Goal: Task Accomplishment & Management: Complete application form

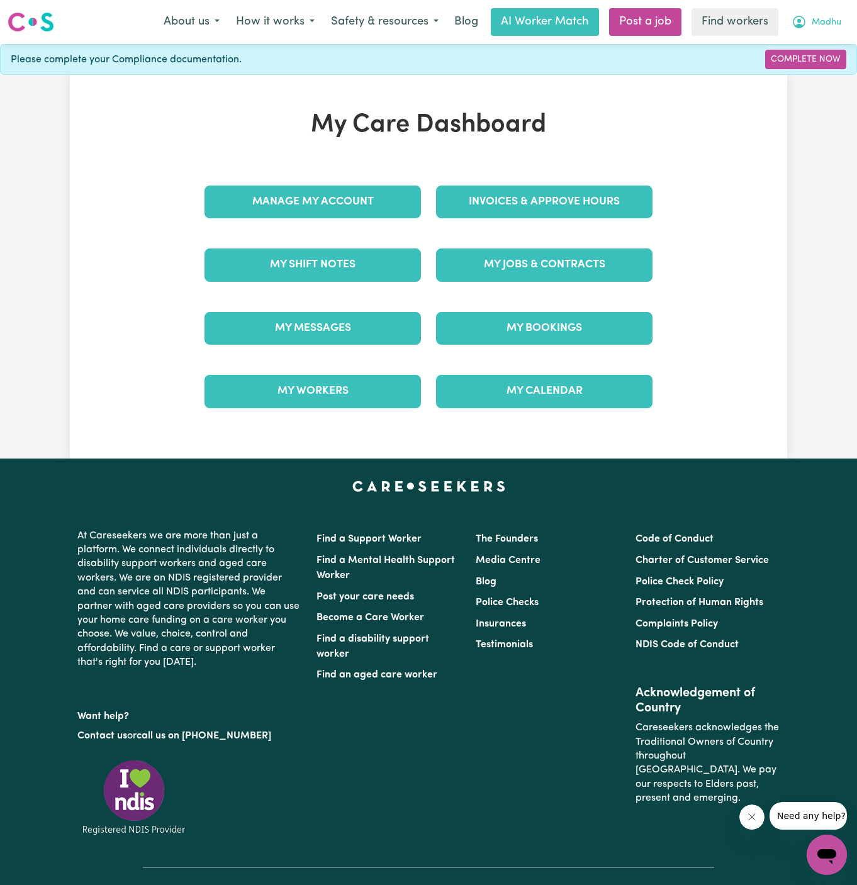
click at [819, 23] on span "Madhu" at bounding box center [827, 23] width 30 height 14
click at [800, 87] on div "My Care Dashboard Manage My Account Invoices & Approve Hours My Shift Notes My …" at bounding box center [428, 267] width 857 height 384
click at [829, 11] on button "Madhu" at bounding box center [816, 22] width 66 height 26
click at [807, 69] on link "Logout" at bounding box center [798, 72] width 99 height 24
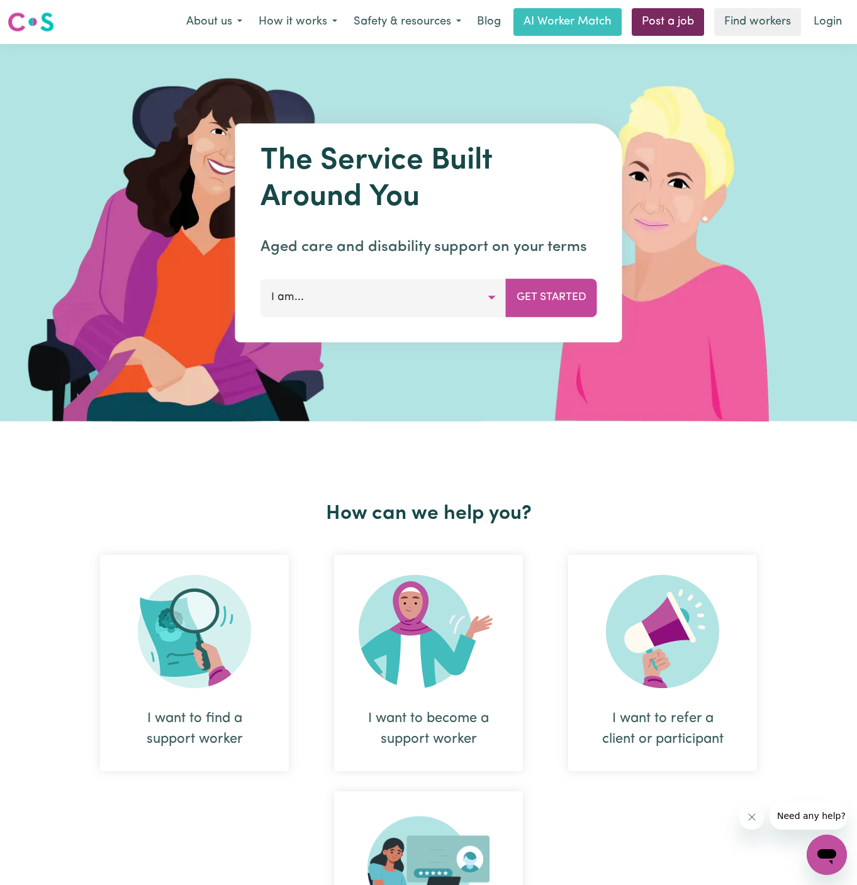
click at [668, 19] on link "Post a job" at bounding box center [668, 22] width 72 height 28
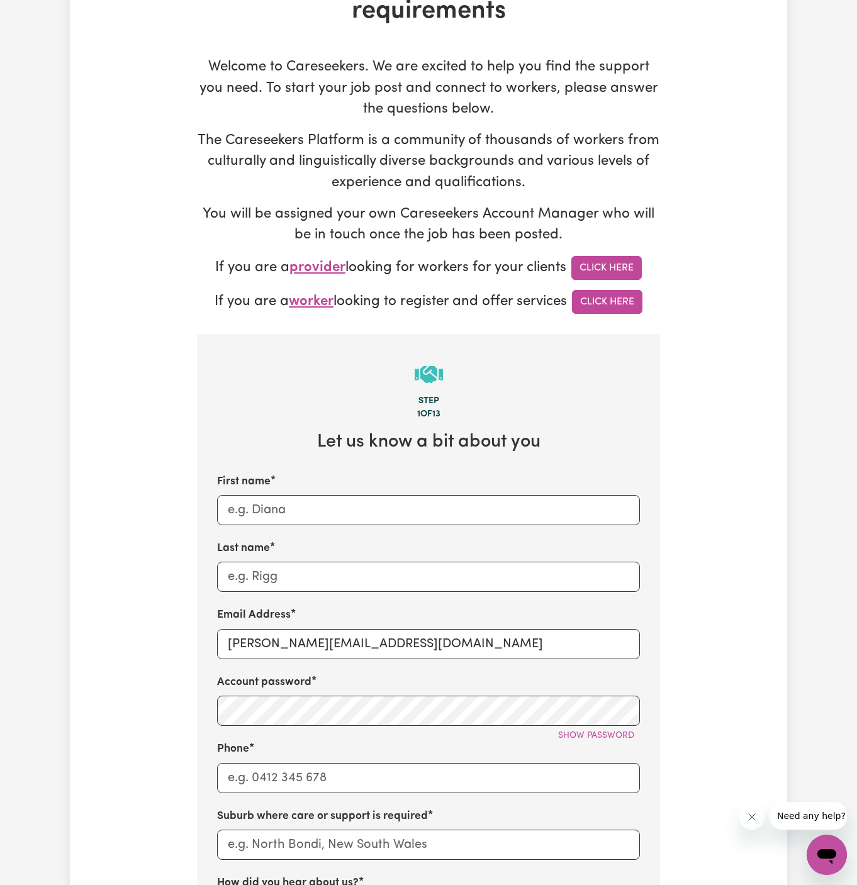
scroll to position [121, 0]
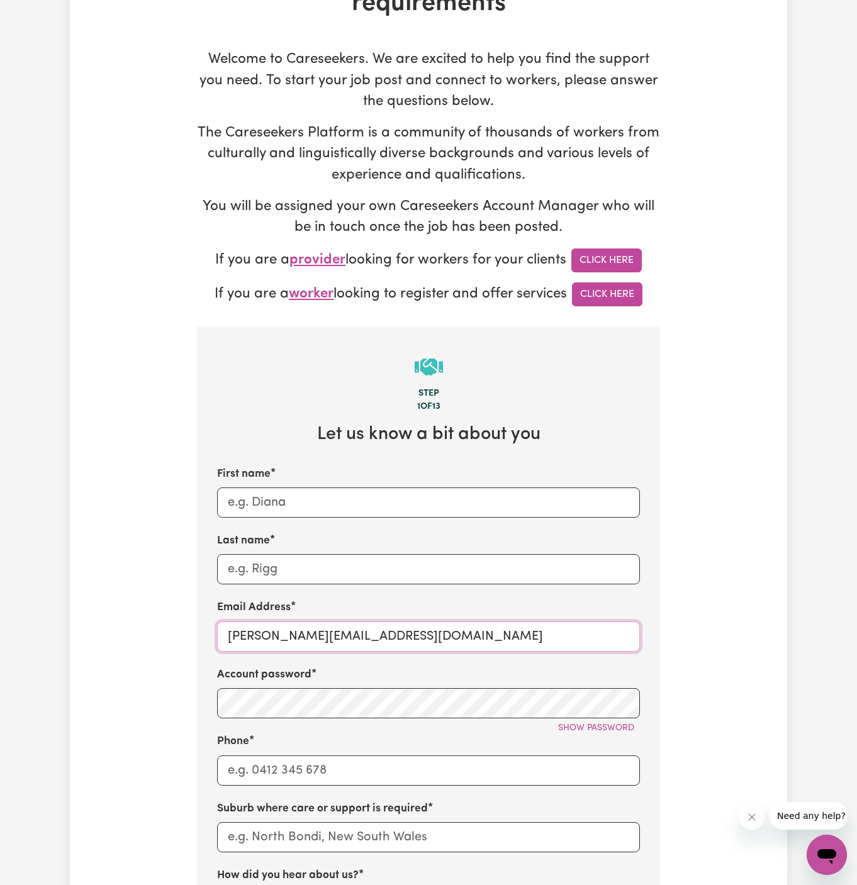
drag, startPoint x: 432, startPoint y: 635, endPoint x: 257, endPoint y: 642, distance: 175.1
click at [257, 642] on input "dyan@careseekers.com.au" at bounding box center [428, 637] width 423 height 30
click at [342, 758] on input "Phone" at bounding box center [428, 771] width 423 height 30
click at [257, 636] on input "dyan@careseekers.com.au" at bounding box center [428, 637] width 423 height 30
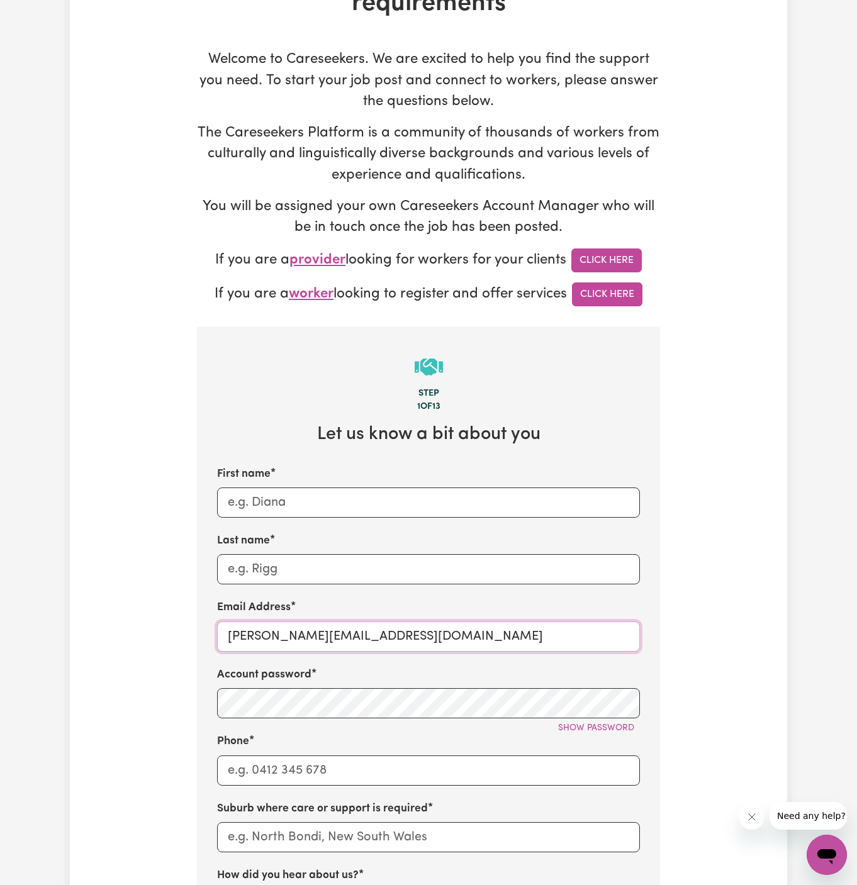
click at [257, 636] on input "dyan@careseekers.com.au" at bounding box center [428, 637] width 423 height 30
paste input "ClientLalorCHIHH"
drag, startPoint x: 289, startPoint y: 639, endPoint x: 212, endPoint y: 634, distance: 76.9
click at [212, 634] on section "Step 1 of 13 Let us know a bit about you First name Last name Email Address Cli…" at bounding box center [428, 800] width 463 height 946
type input "ClientLalorCHIHH@careseekers.com.au"
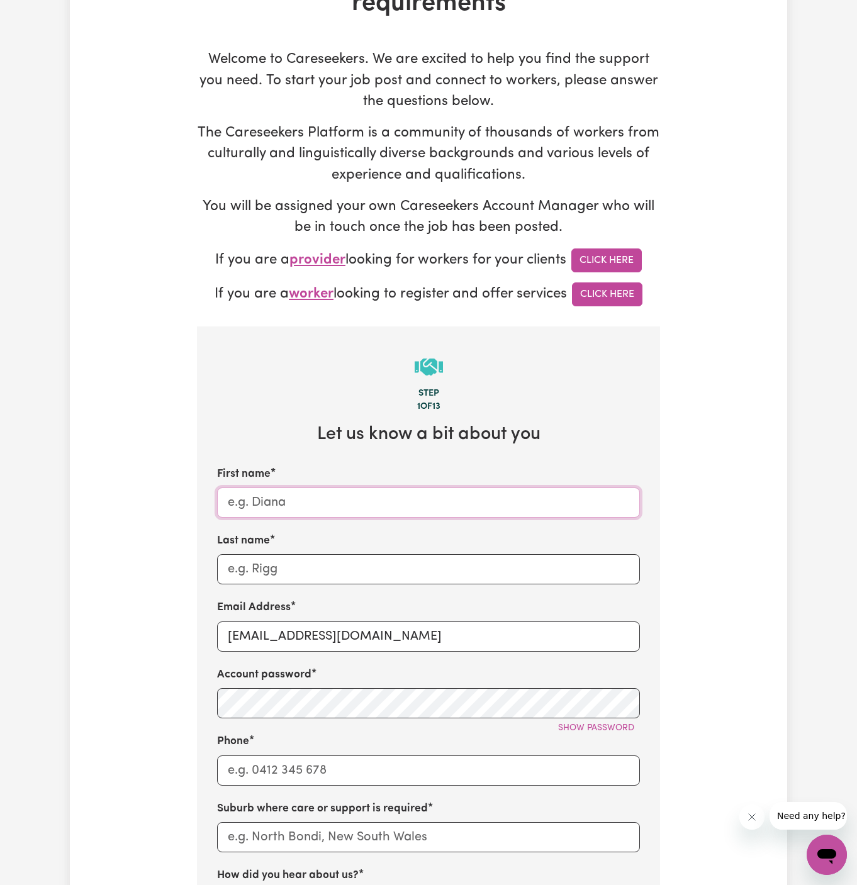
click at [257, 506] on input "First name" at bounding box center [428, 503] width 423 height 30
paste input "ClientLalor"
click at [260, 502] on input "ClientLalor" at bounding box center [428, 503] width 423 height 30
type input "Client Lalor"
click at [261, 573] on input "Last name" at bounding box center [428, 569] width 423 height 30
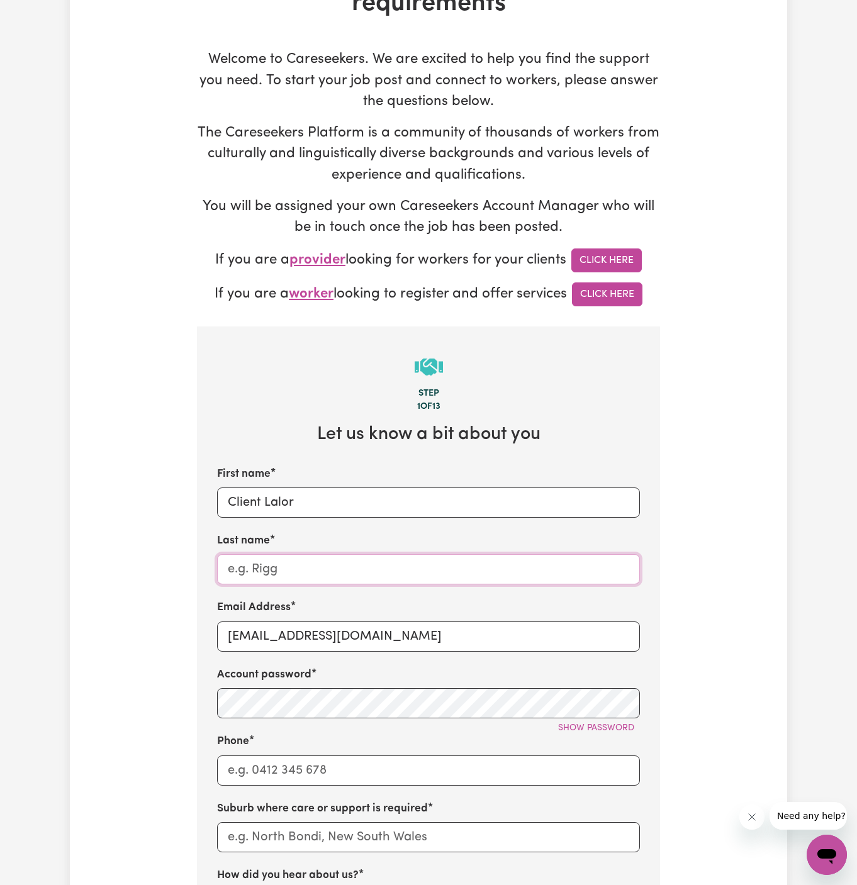
click at [261, 573] on input "Last name" at bounding box center [428, 569] width 423 height 30
paste input "Caring Hearts In Home Help"
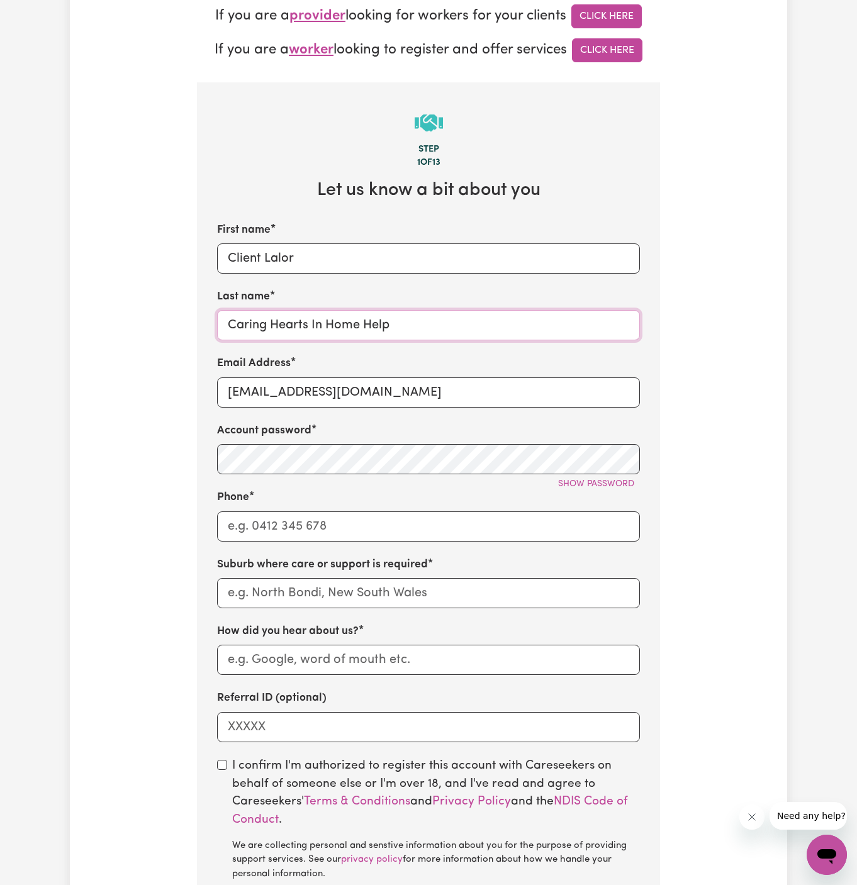
scroll to position [515, 0]
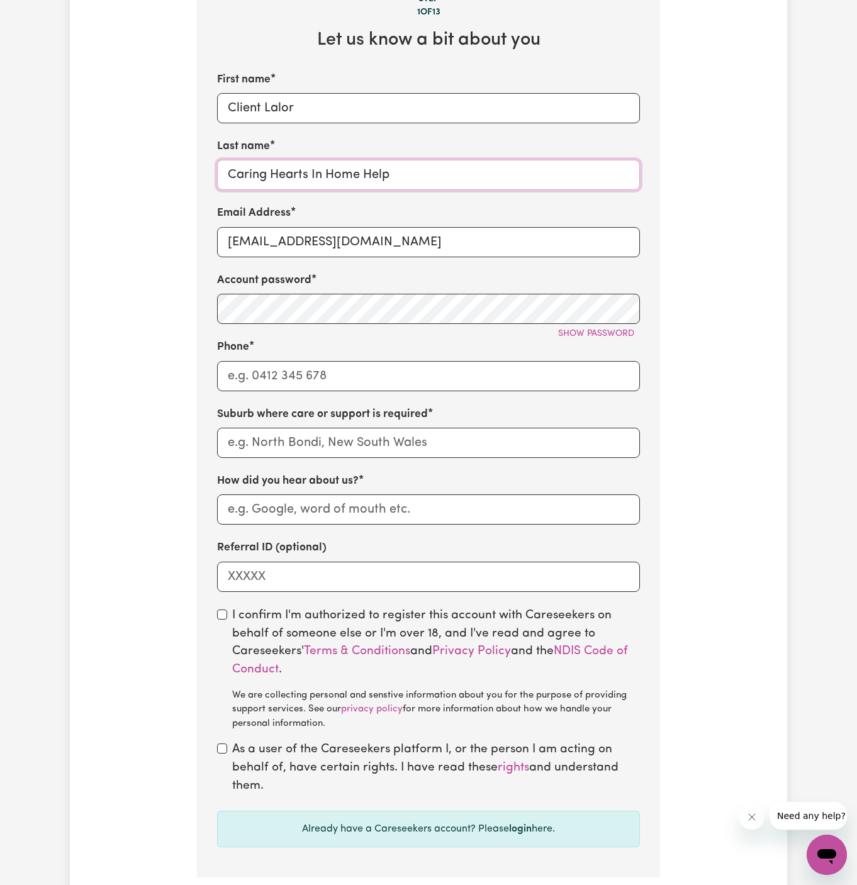
type input "Caring Hearts In Home Help"
click at [336, 379] on input "Phone" at bounding box center [428, 376] width 423 height 30
type input "1300765465"
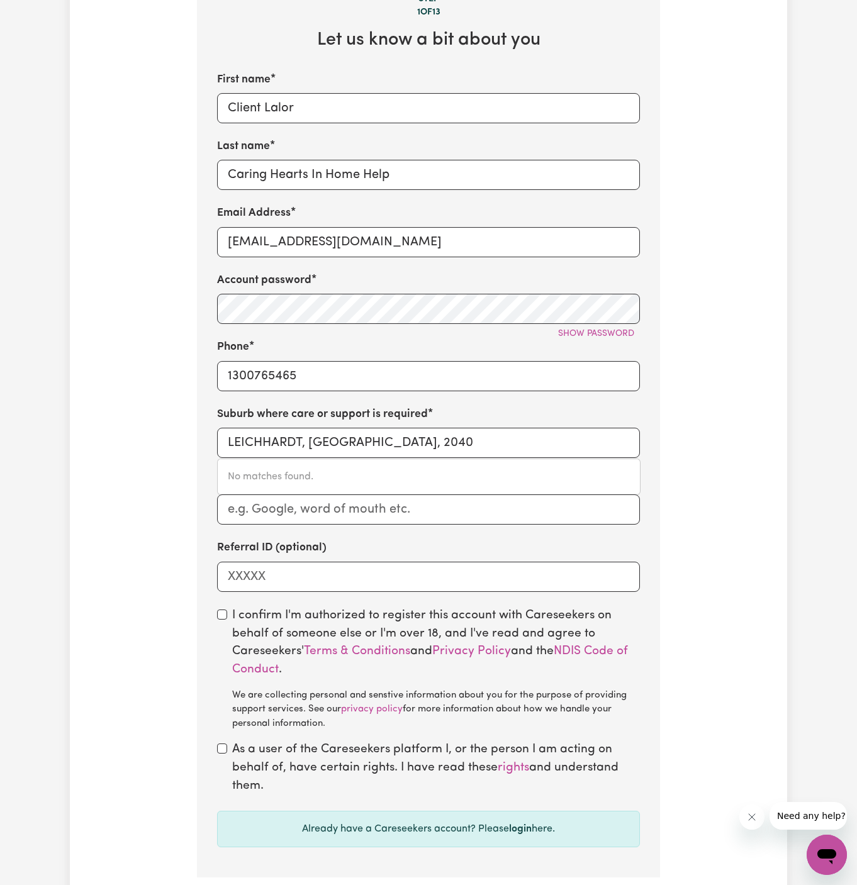
click at [274, 87] on div "First name Client Lalor" at bounding box center [428, 98] width 423 height 52
click at [279, 107] on input "Client Lalor" at bounding box center [428, 108] width 423 height 30
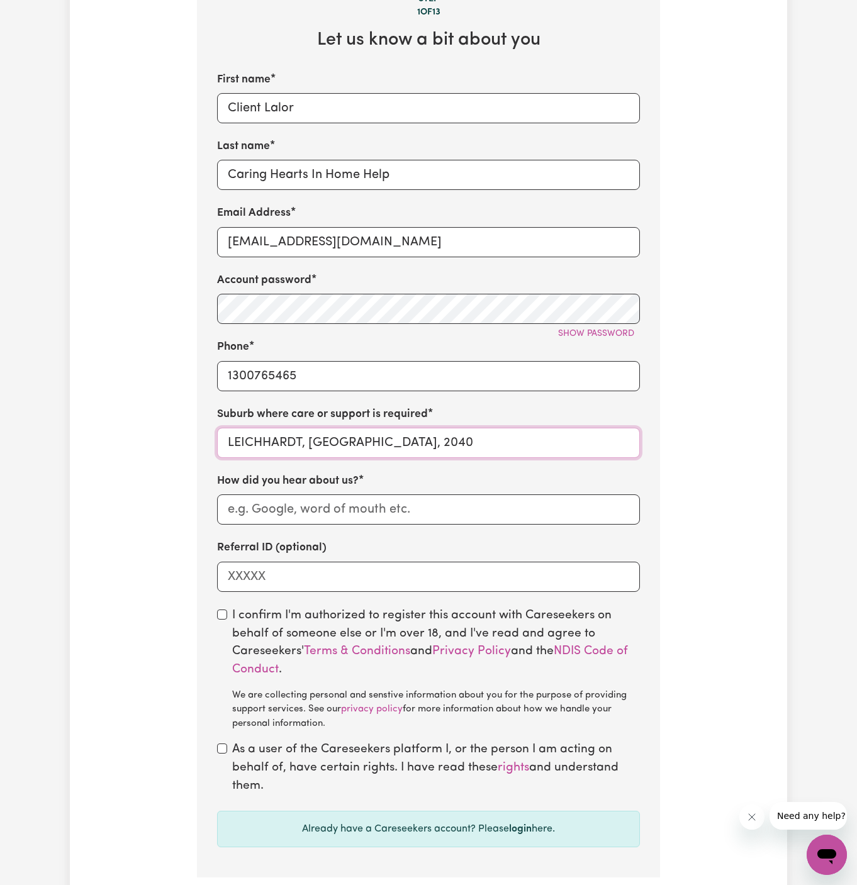
click at [291, 442] on input "LEICHHARDT, New South Wales, 2040" at bounding box center [428, 443] width 423 height 30
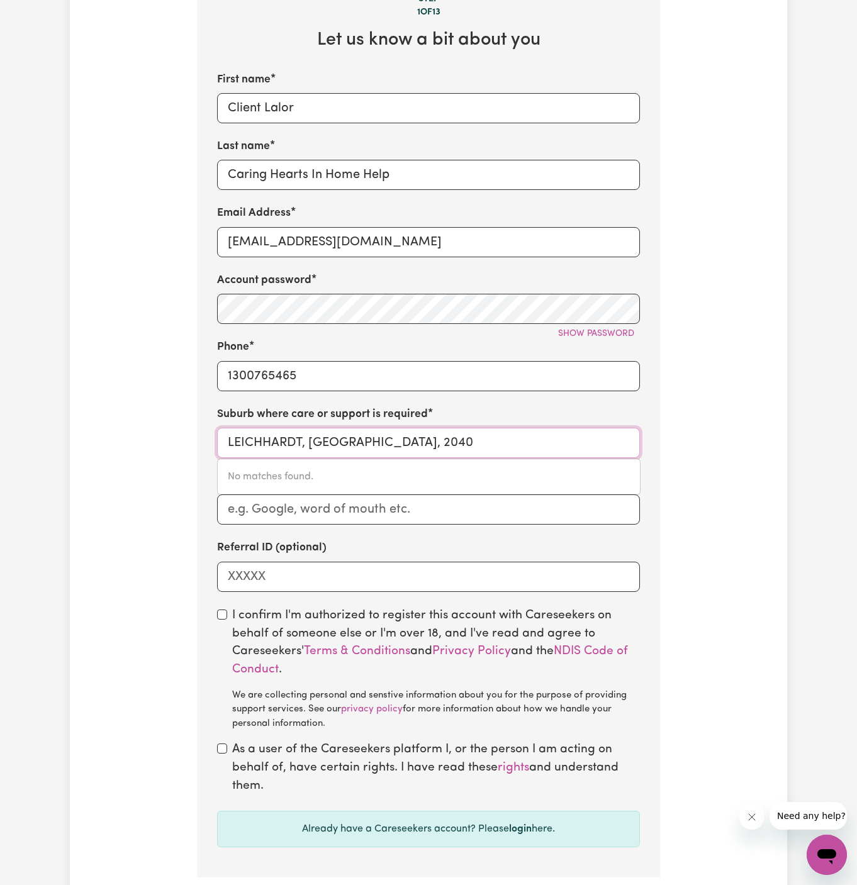
click at [291, 442] on input "LEICHHARDT, New South Wales, 2040" at bounding box center [428, 443] width 423 height 30
paste input "alor"
type input "Lalor"
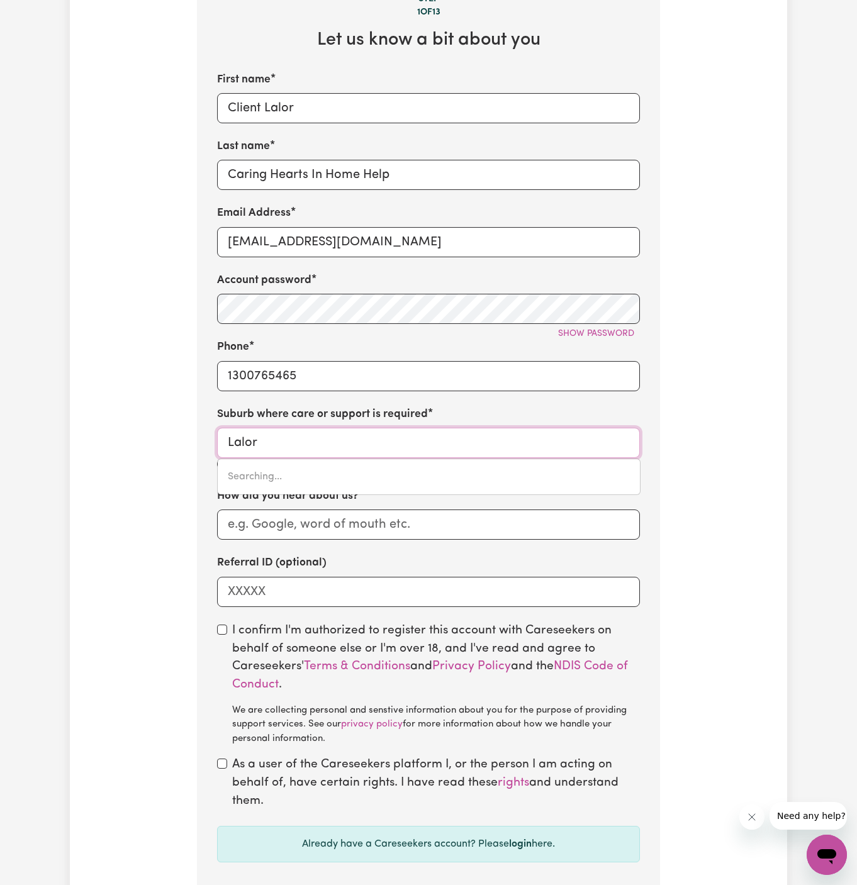
type input "Lalor, Victoria, 3075"
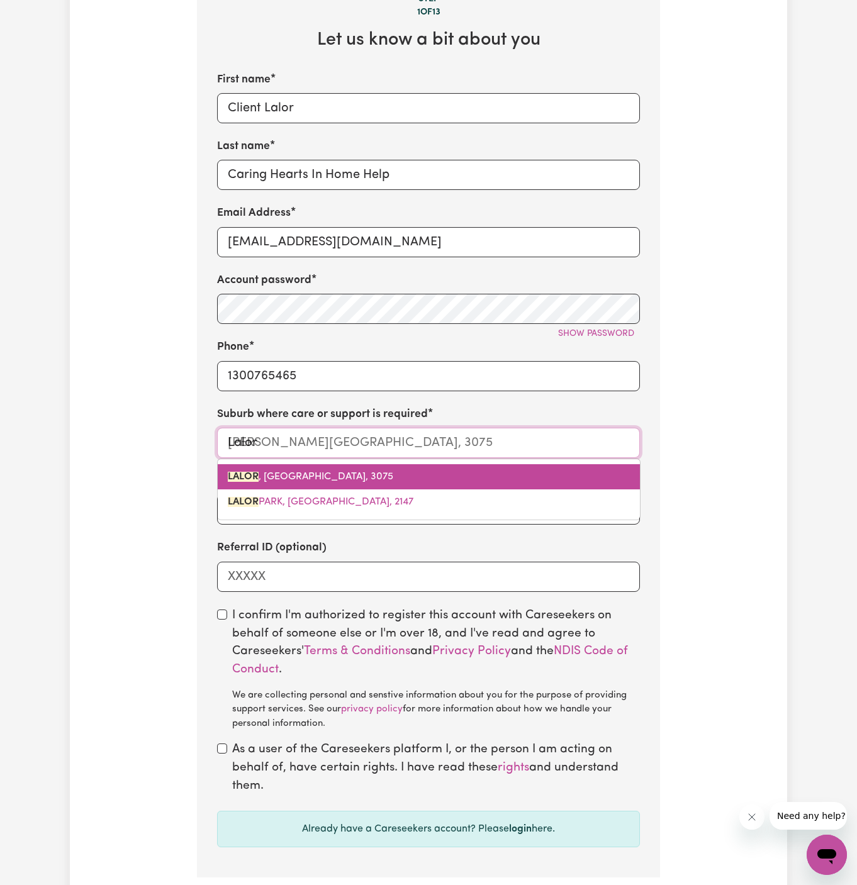
click at [289, 473] on span "LALOR , Victoria, 3075" at bounding box center [310, 477] width 165 height 10
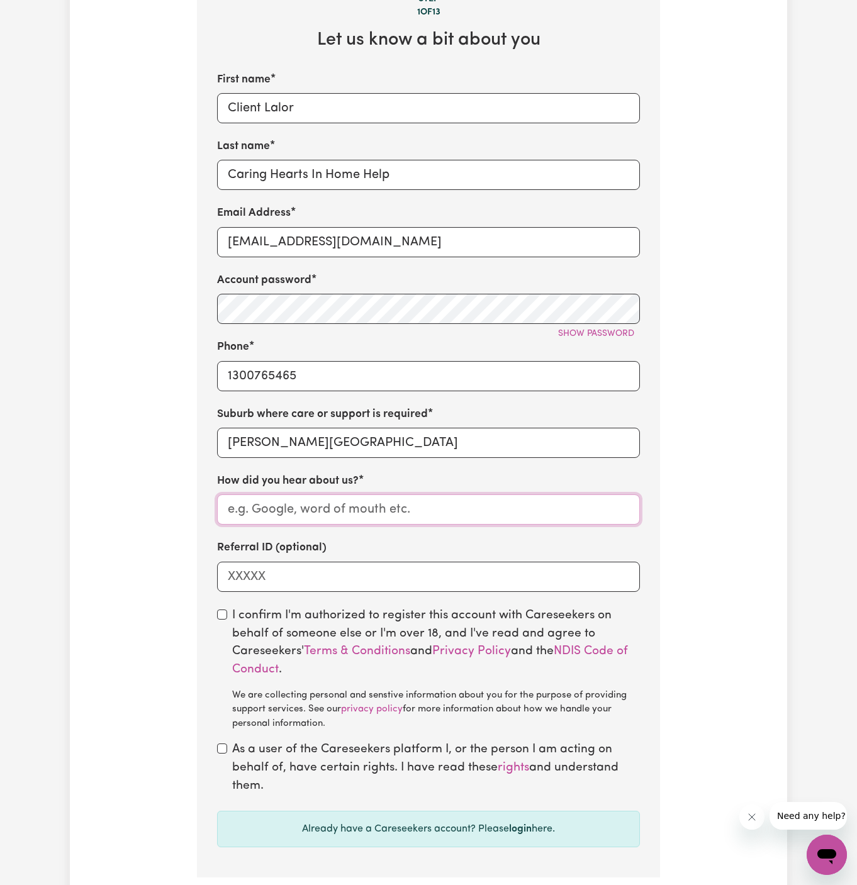
click at [341, 521] on input "How did you hear about us?" at bounding box center [428, 510] width 423 height 30
click at [300, 176] on input "Caring Hearts In Home Help" at bounding box center [428, 175] width 423 height 30
click at [296, 501] on input "How did you hear about us?" at bounding box center [428, 510] width 423 height 30
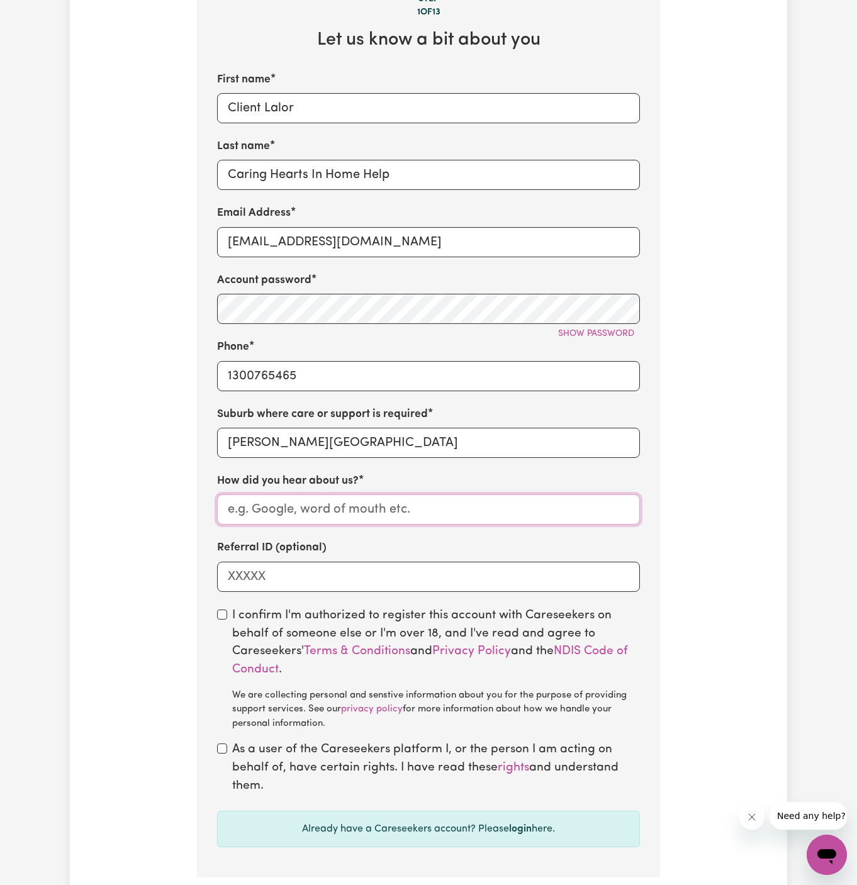
paste input "Caring Hearts In Home Help"
type input "Caring Hearts In Home Help"
click at [223, 614] on input "checkbox" at bounding box center [222, 615] width 10 height 10
checkbox input "true"
click at [227, 751] on input "checkbox" at bounding box center [222, 749] width 10 height 10
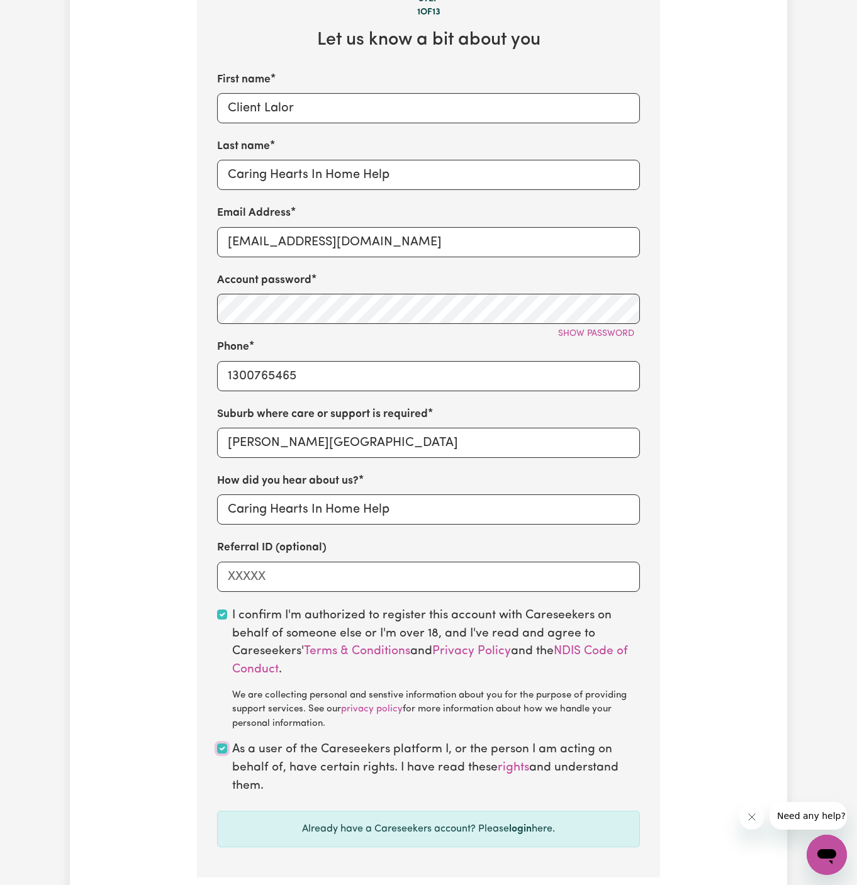
checkbox input "true"
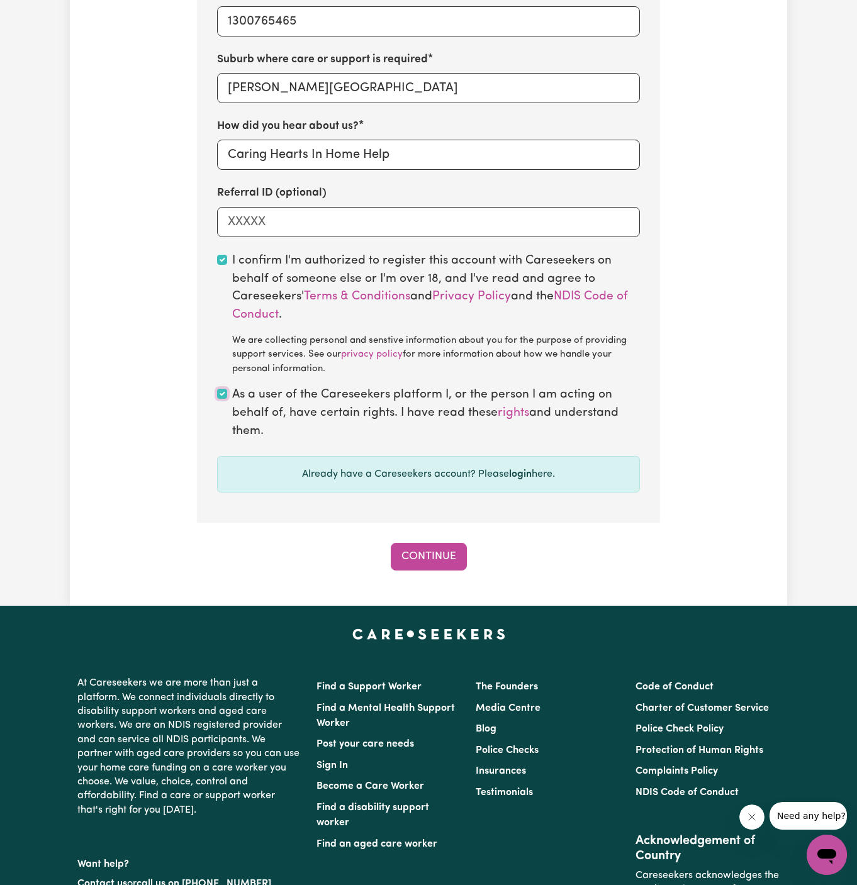
scroll to position [993, 0]
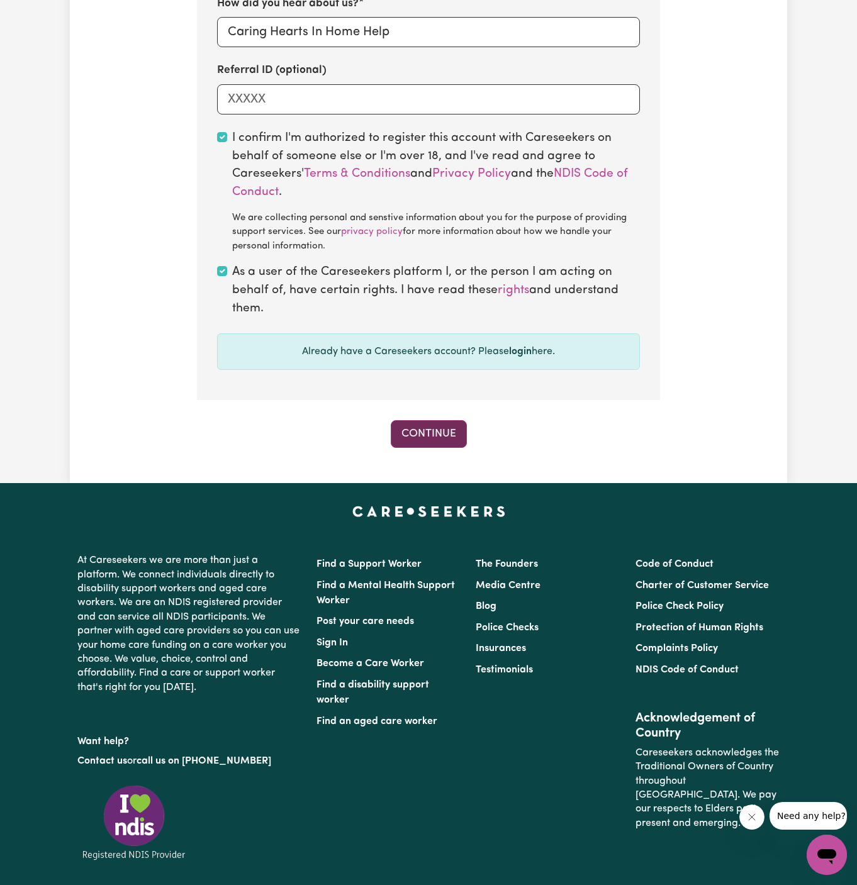
click at [435, 436] on button "Continue" at bounding box center [429, 434] width 76 height 28
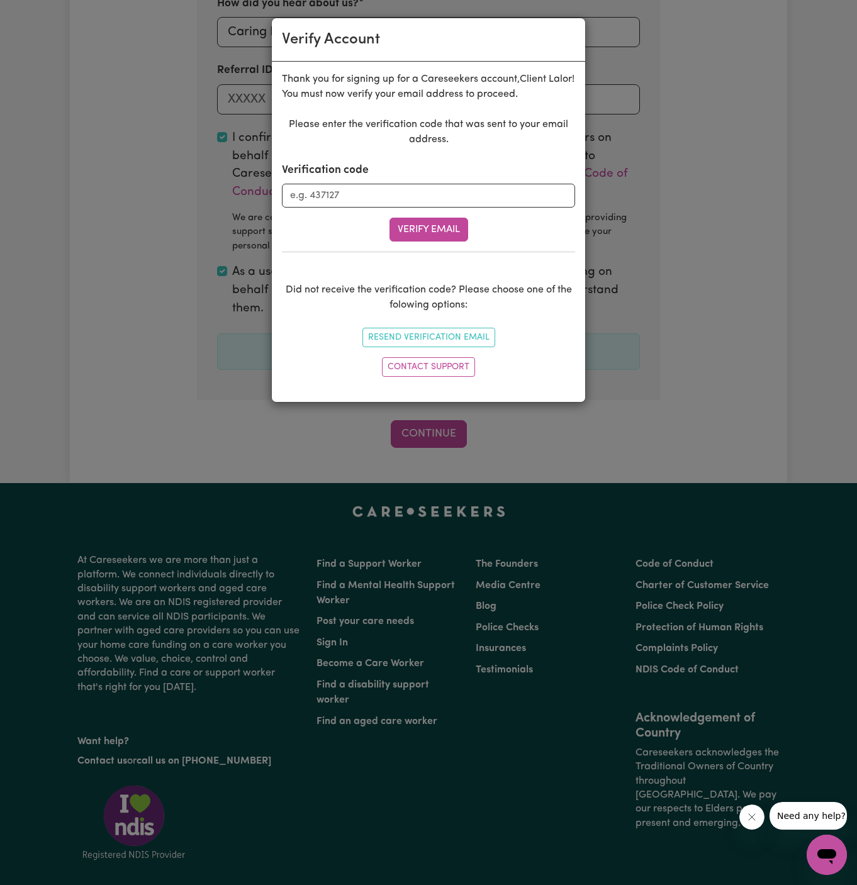
click at [376, 207] on form "Verification code Verify Email" at bounding box center [428, 201] width 293 height 79
click at [374, 172] on div "Verification code" at bounding box center [428, 184] width 293 height 45
click at [374, 194] on input "Verification code" at bounding box center [428, 196] width 293 height 24
paste input "052564"
type input "052564"
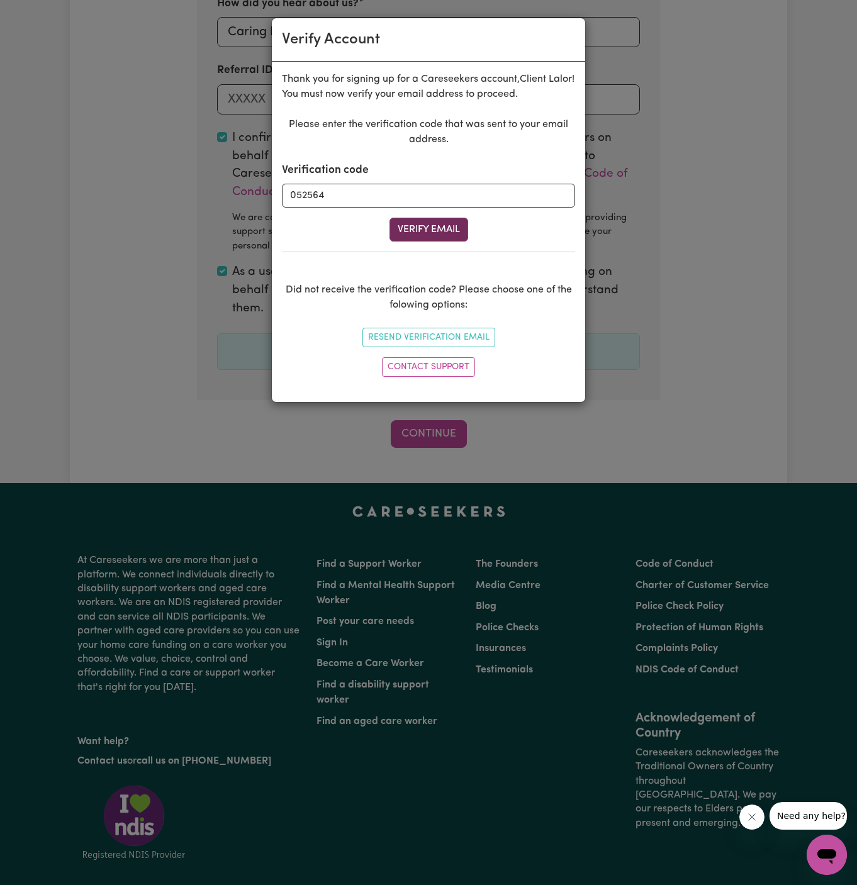
click at [420, 227] on button "Verify Email" at bounding box center [428, 230] width 79 height 24
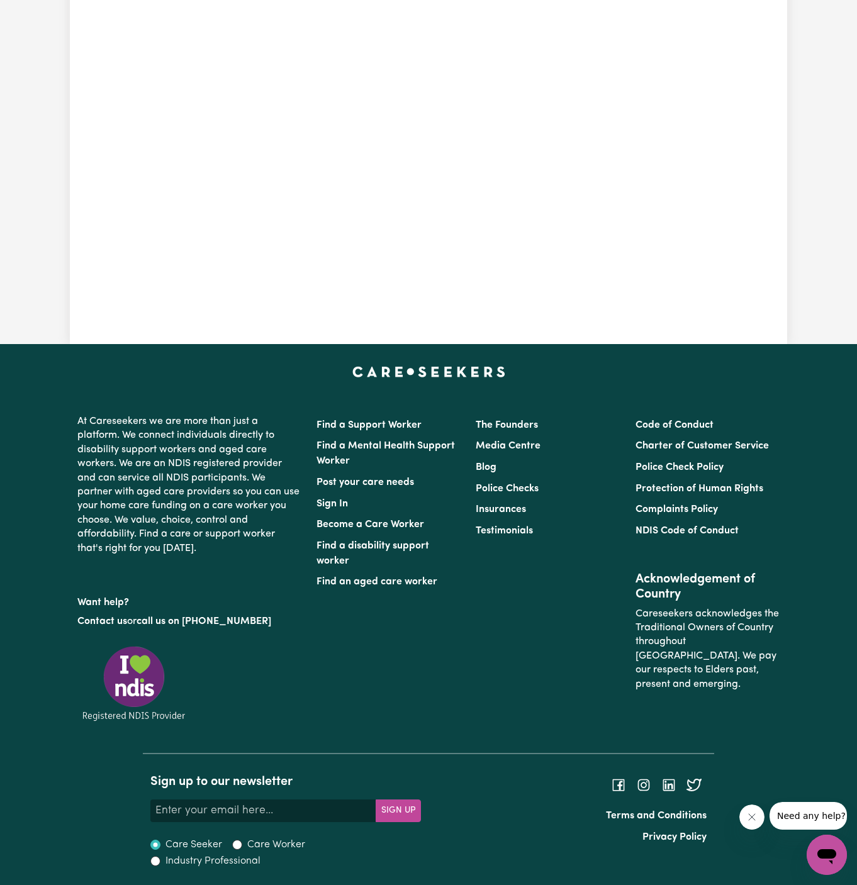
scroll to position [433, 0]
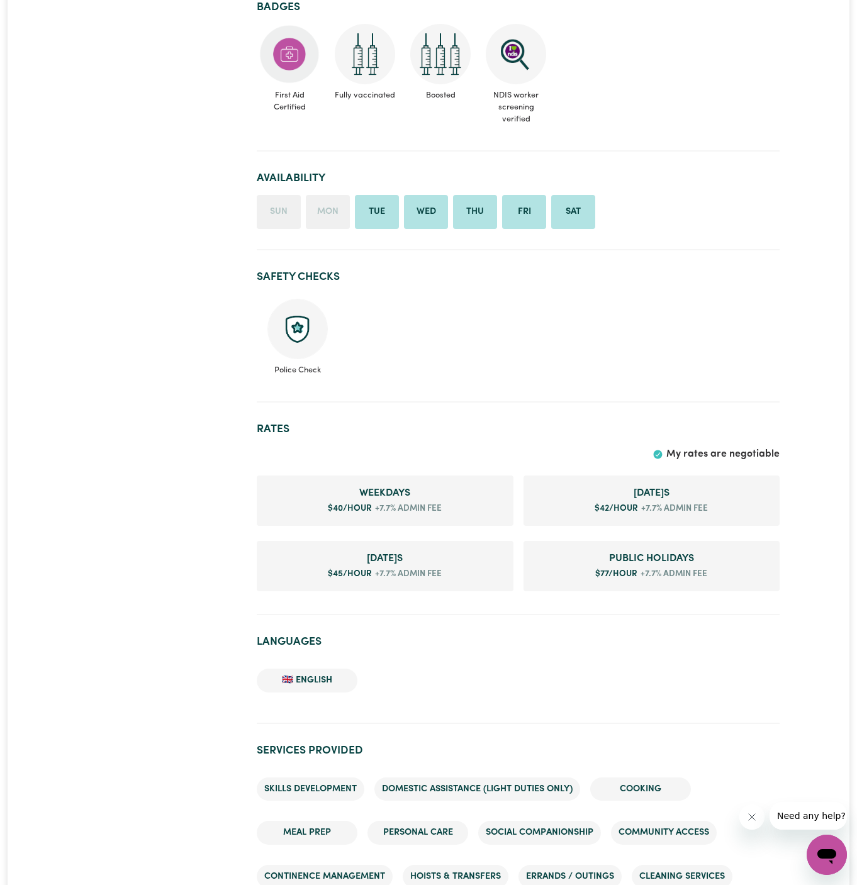
scroll to position [627, 0]
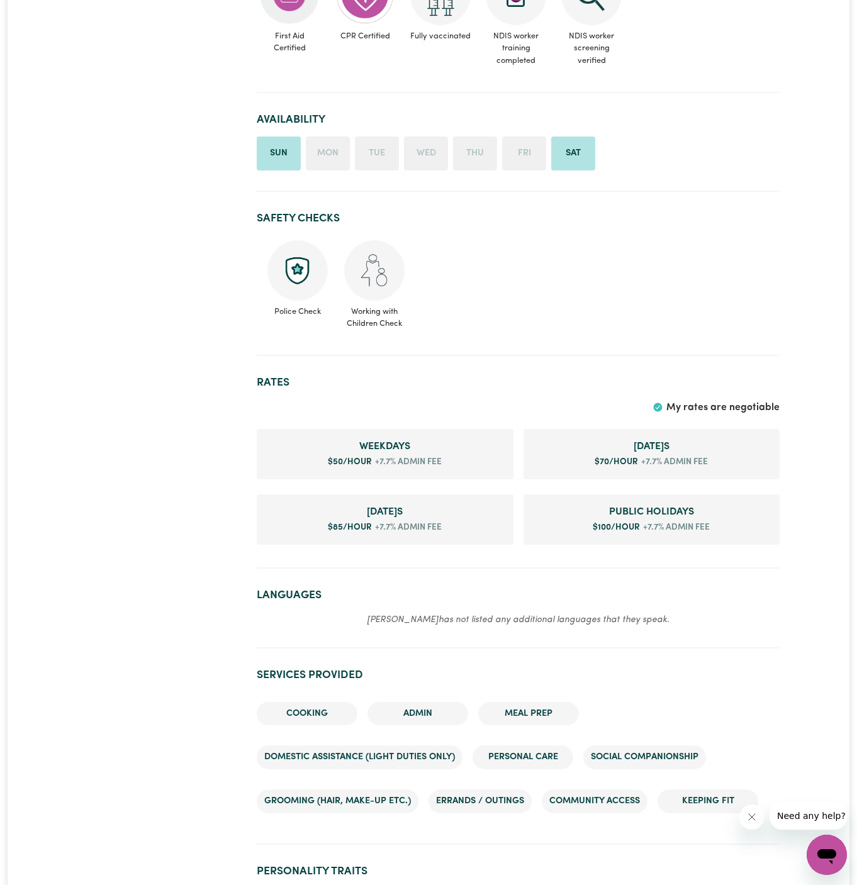
scroll to position [1012, 0]
